Goal: Transaction & Acquisition: Purchase product/service

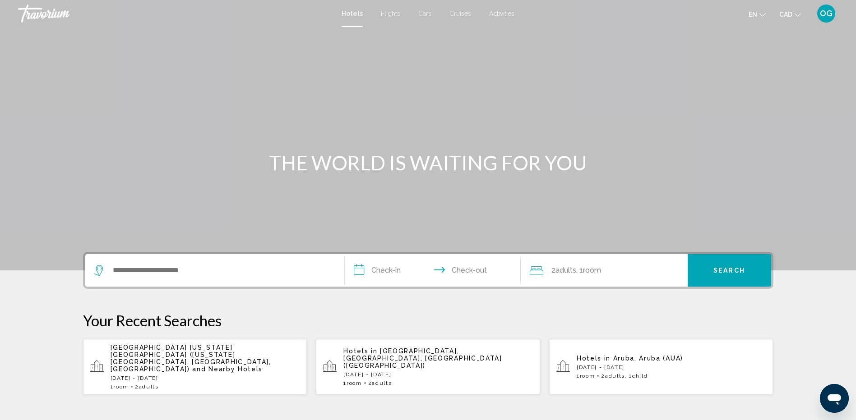
click at [425, 14] on span "Cars" at bounding box center [424, 13] width 13 height 7
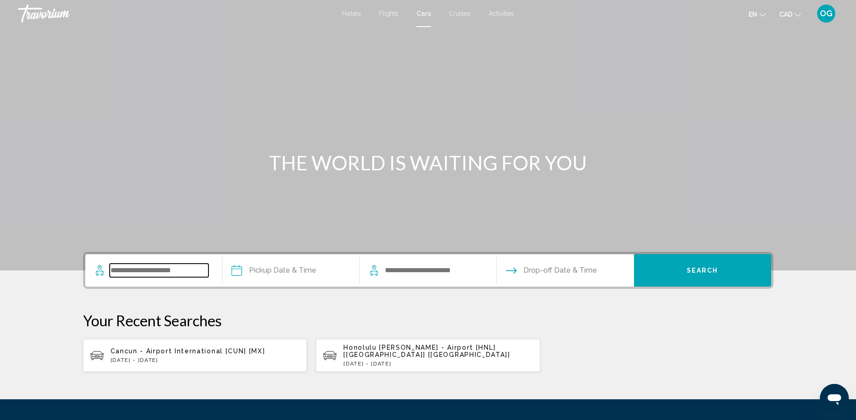
click at [175, 265] on input "Search widget" at bounding box center [159, 271] width 99 height 14
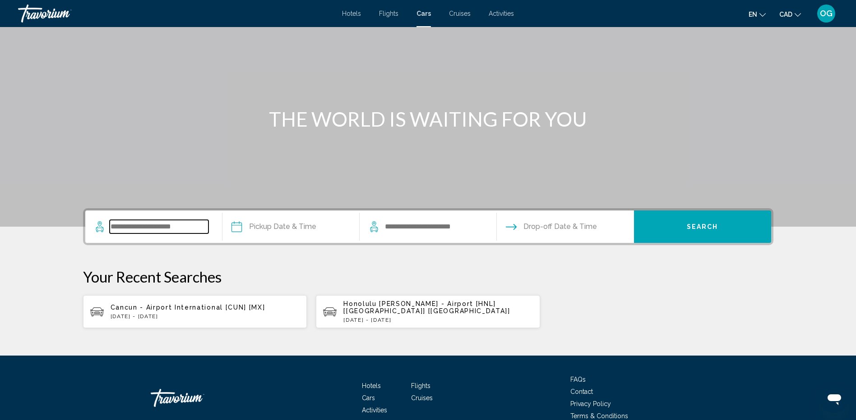
scroll to position [83, 0]
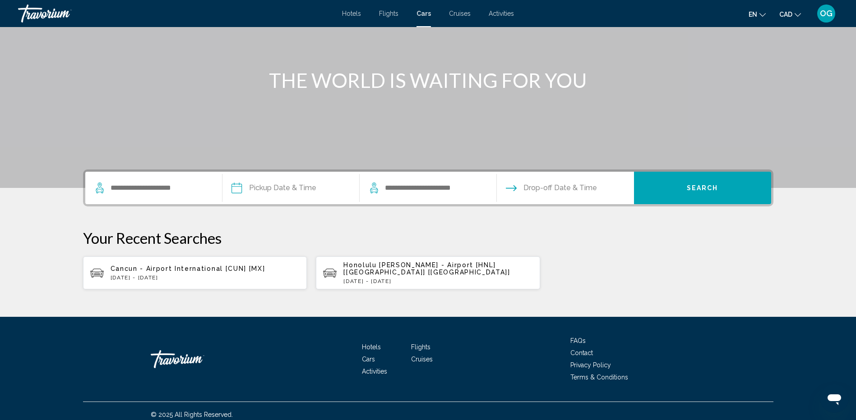
click at [191, 265] on span "Cancun - Airport International [CUN] [MX]" at bounding box center [188, 268] width 155 height 7
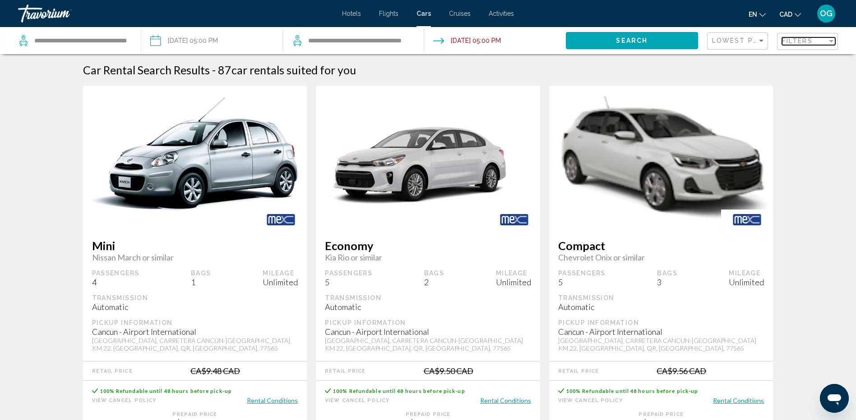
click at [833, 41] on div "Filter" at bounding box center [831, 40] width 8 height 7
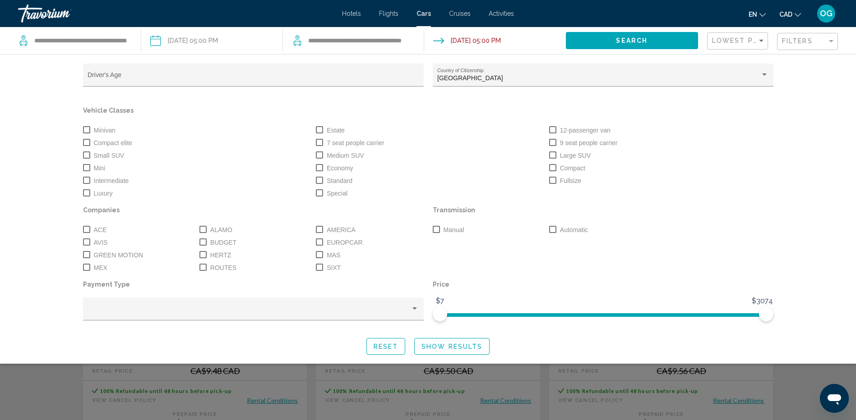
click at [807, 379] on div "Search widget" at bounding box center [428, 276] width 856 height 290
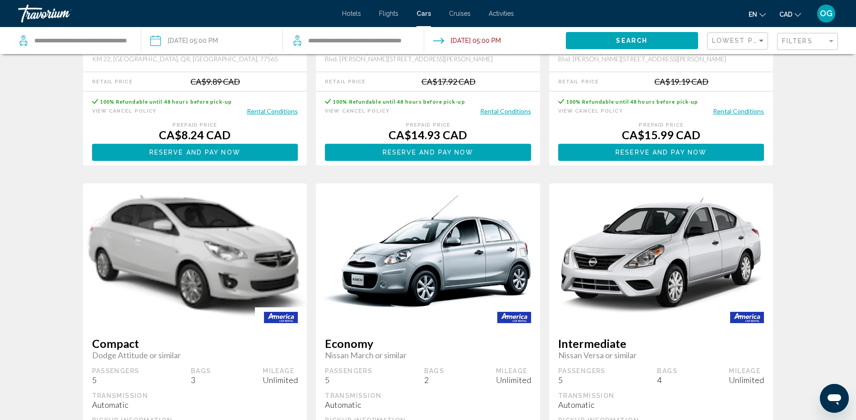
scroll to position [451, 0]
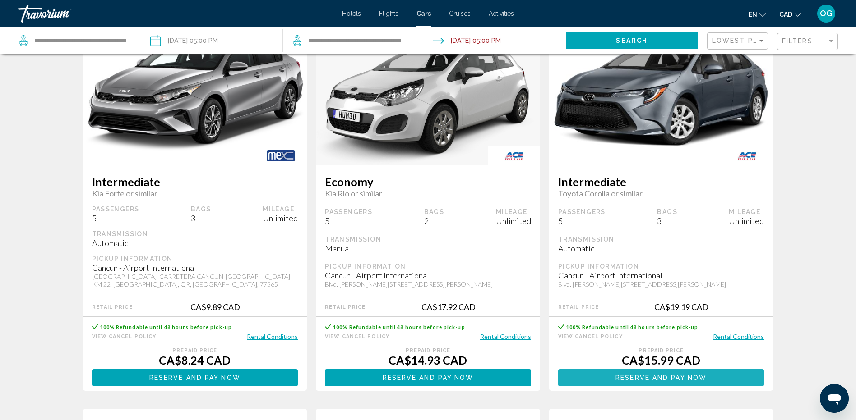
click at [668, 378] on span "Reserve and pay now" at bounding box center [660, 378] width 91 height 7
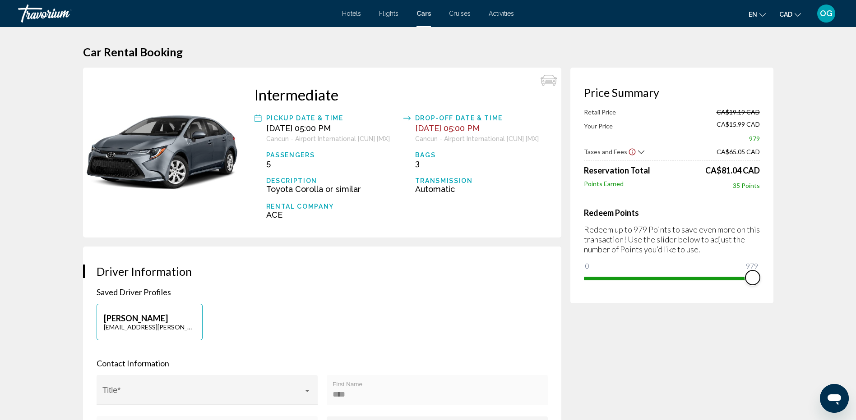
drag, startPoint x: 588, startPoint y: 265, endPoint x: 784, endPoint y: 268, distance: 195.3
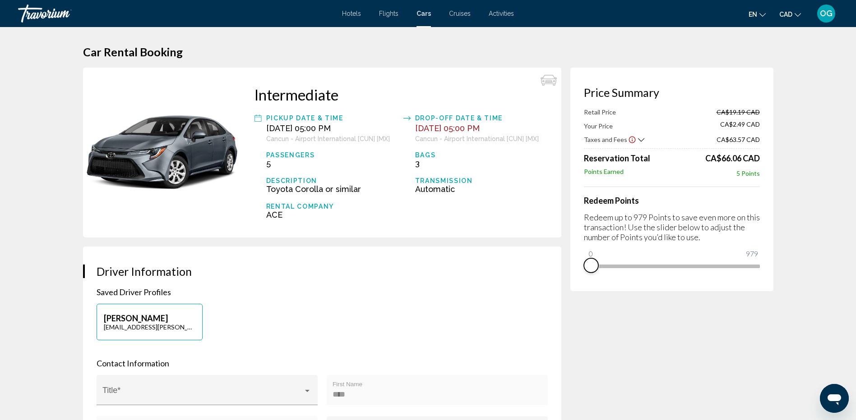
drag, startPoint x: 753, startPoint y: 279, endPoint x: 554, endPoint y: 274, distance: 199.0
click at [797, 13] on icon "Change currency" at bounding box center [797, 15] width 6 height 6
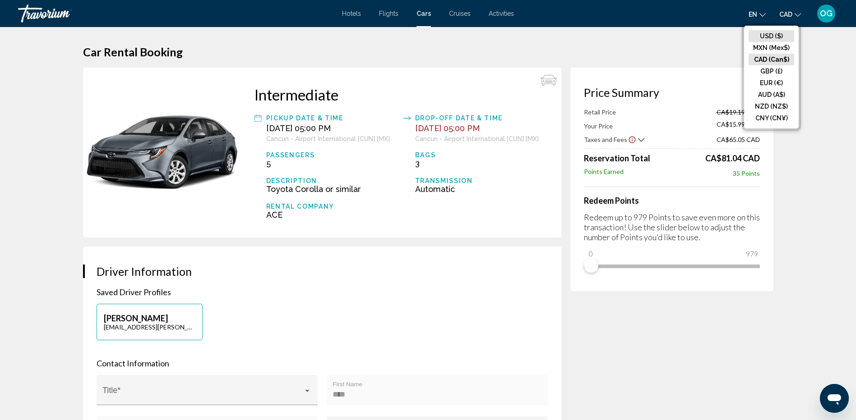
click at [771, 33] on button "USD ($)" at bounding box center [771, 36] width 46 height 12
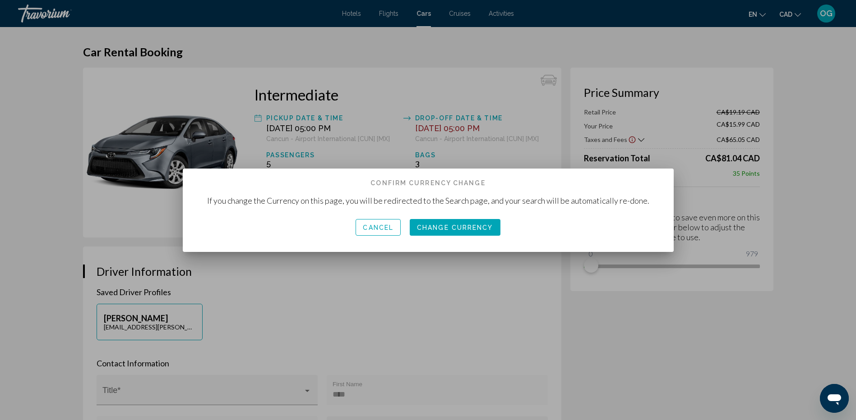
click at [461, 227] on span "Change Currency" at bounding box center [455, 227] width 76 height 7
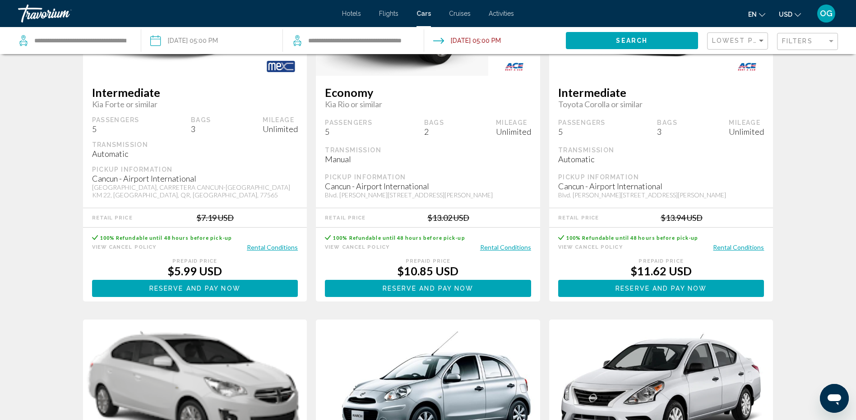
scroll to position [541, 0]
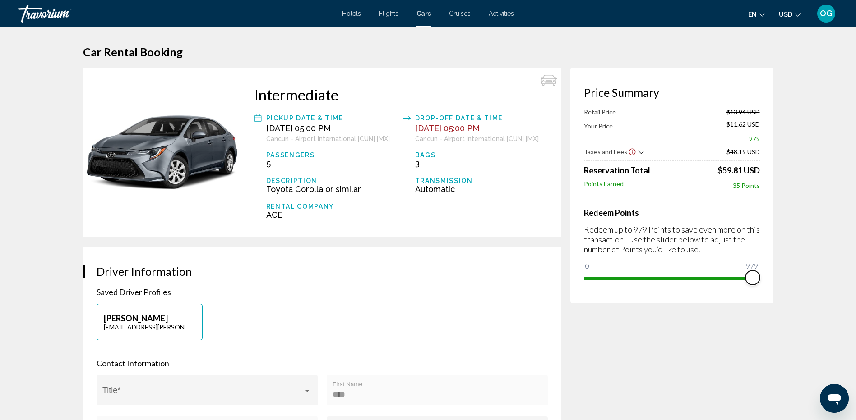
drag, startPoint x: 591, startPoint y: 266, endPoint x: 791, endPoint y: 268, distance: 199.8
drag, startPoint x: 752, startPoint y: 280, endPoint x: 601, endPoint y: 286, distance: 151.2
click at [601, 286] on div "Price Summary Retail Price $13.94 USD Your Price $1.83 USD 94 Taxes and Fees $4…" at bounding box center [671, 186] width 203 height 236
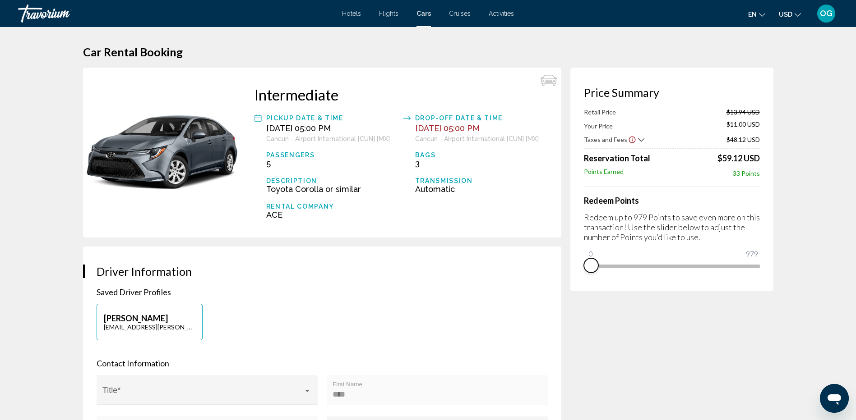
drag, startPoint x: 603, startPoint y: 274, endPoint x: 562, endPoint y: 271, distance: 41.6
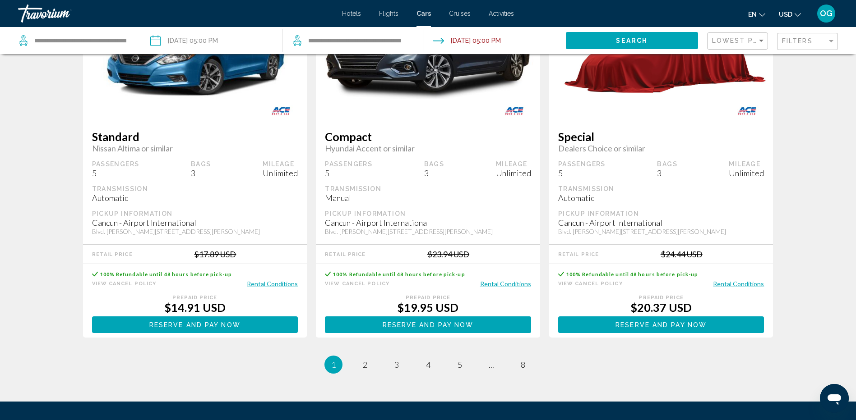
scroll to position [1037, 0]
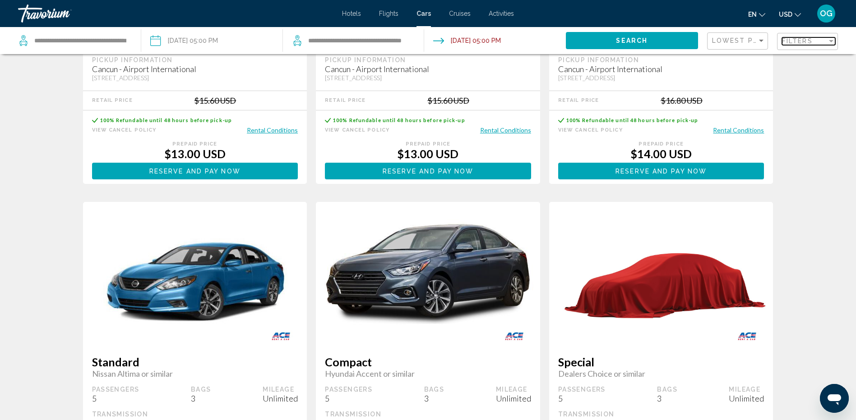
click at [807, 37] on span "Filters" at bounding box center [797, 40] width 31 height 7
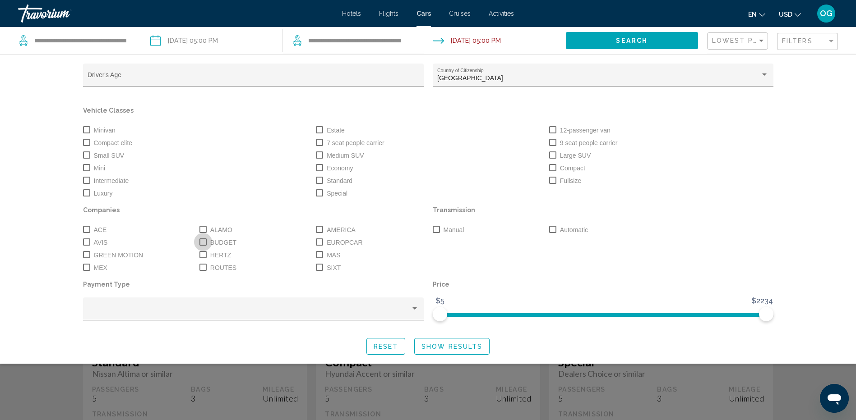
click at [202, 244] on span "Search widget" at bounding box center [202, 242] width 7 height 7
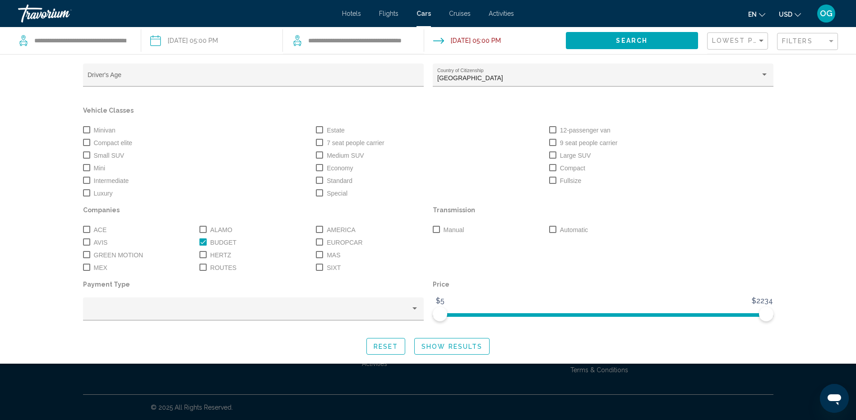
click at [431, 355] on button "Show Results" at bounding box center [451, 346] width 75 height 17
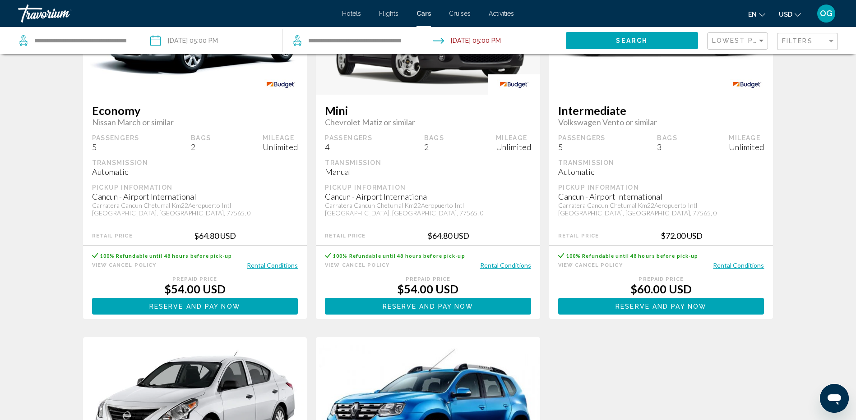
scroll to position [0, 0]
